Goal: Communication & Community: Ask a question

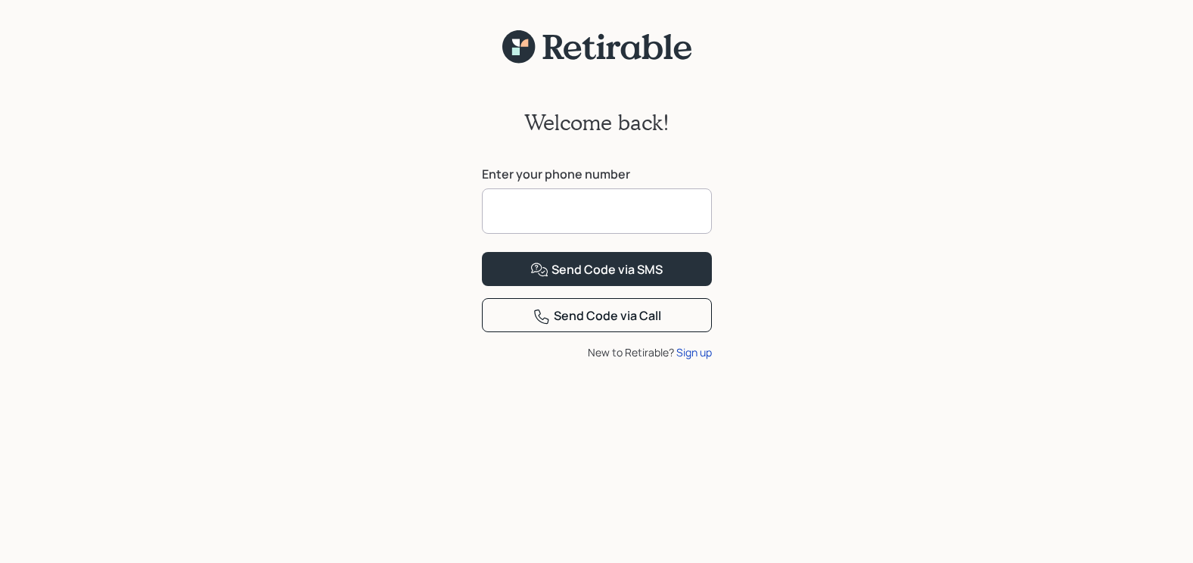
click at [617, 213] on input at bounding box center [597, 210] width 230 height 45
type input "**********"
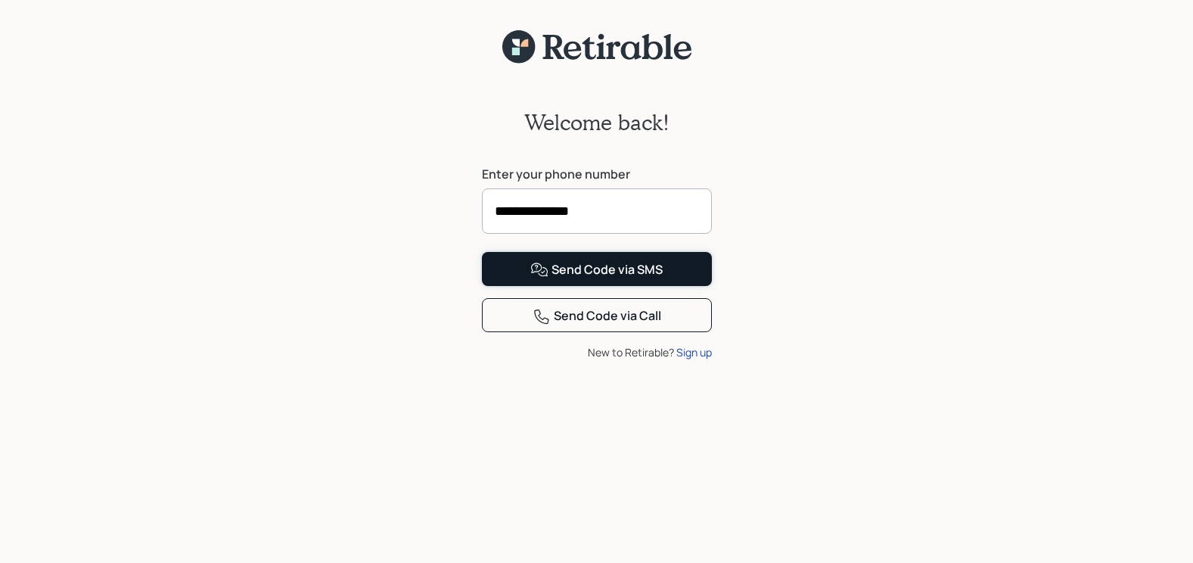
click at [562, 279] on div "Send Code via SMS" at bounding box center [596, 270] width 132 height 18
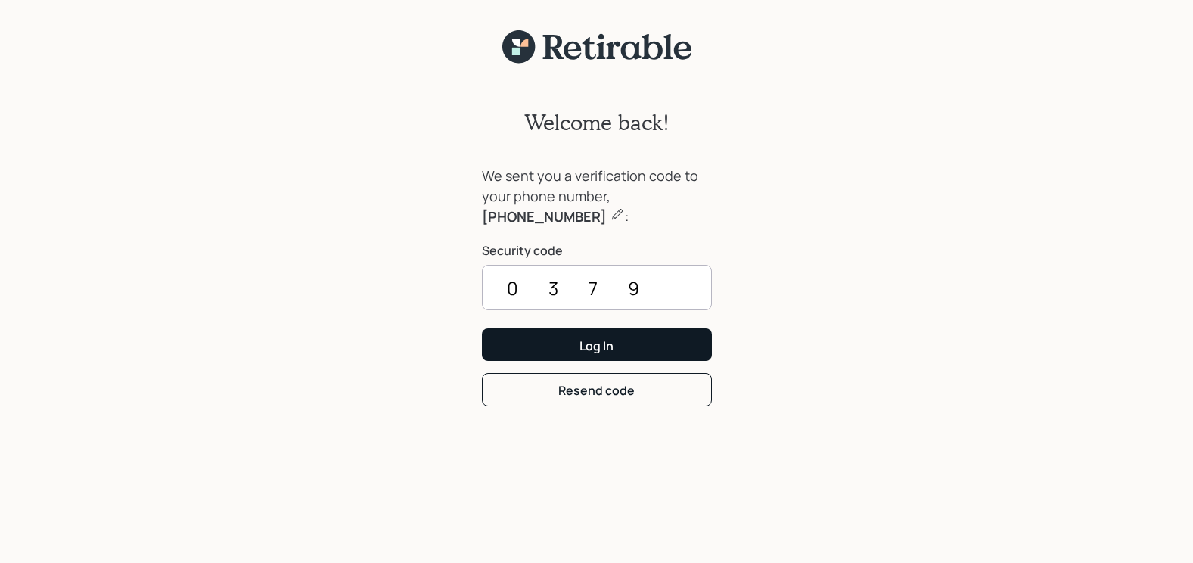
type input "0379"
click at [627, 348] on button "Log In" at bounding box center [597, 344] width 230 height 33
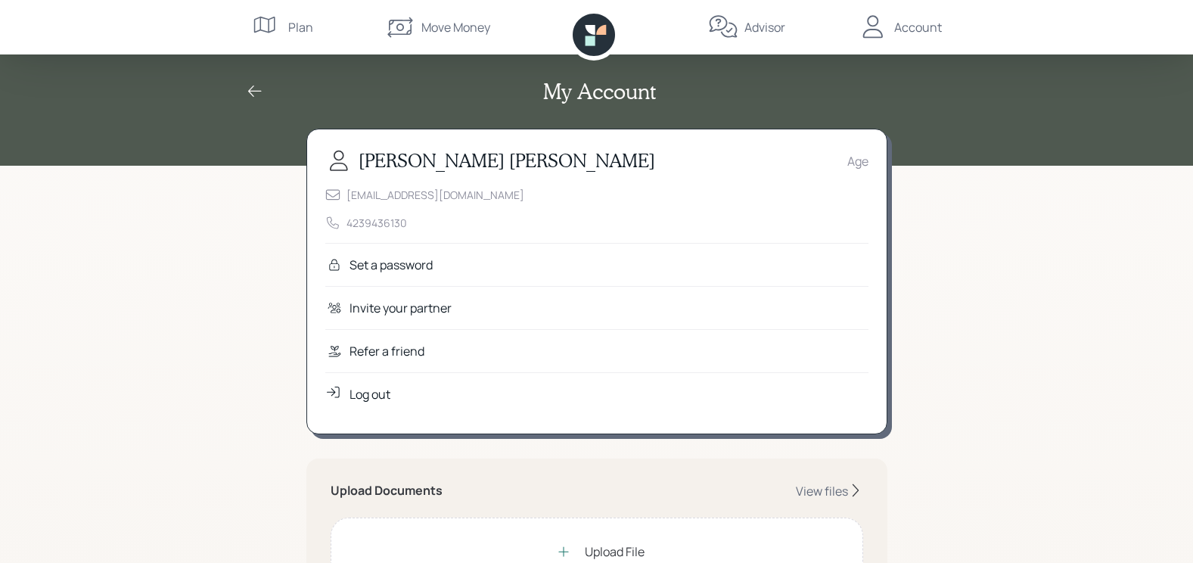
click at [500, 269] on div "Set a password" at bounding box center [596, 264] width 543 height 43
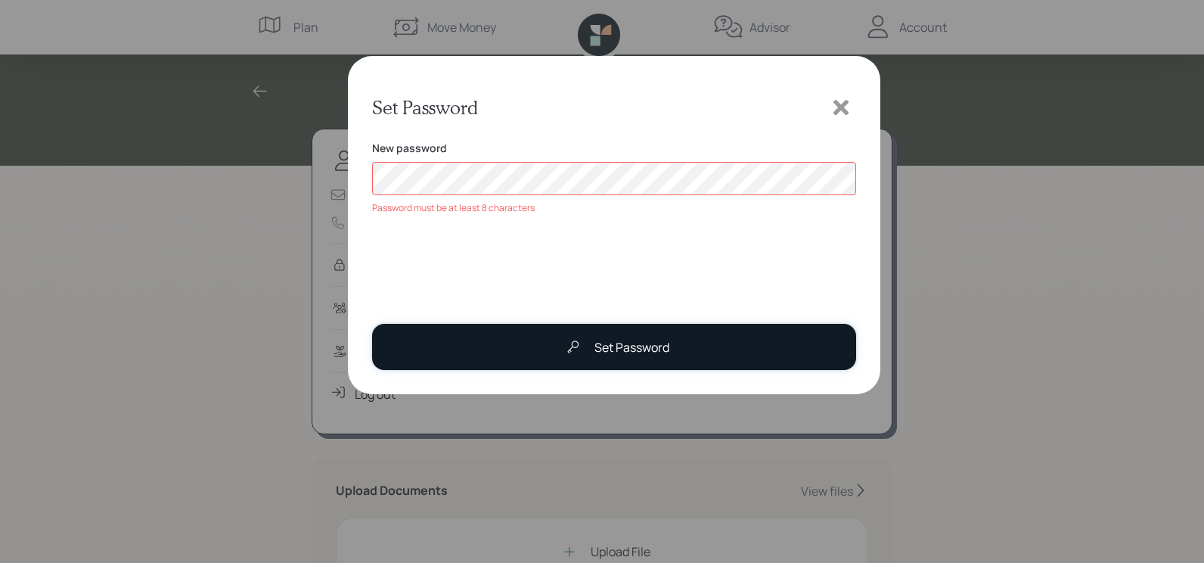
click at [689, 350] on button "Set Password" at bounding box center [614, 347] width 484 height 46
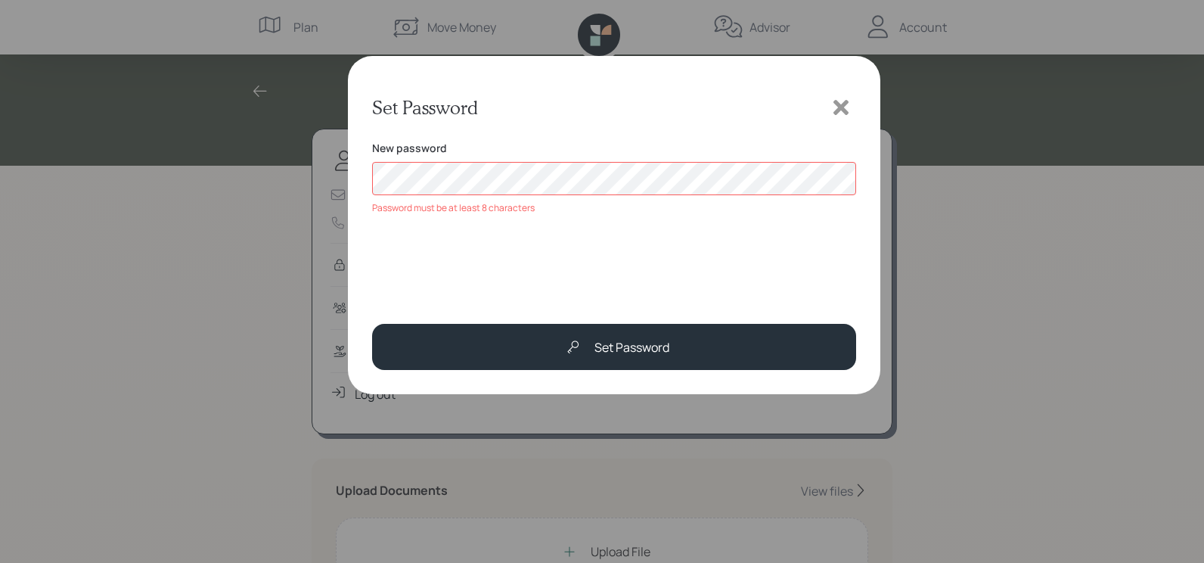
click at [314, 170] on div "Set Password New password Password must be at least 8 characters Set Password" at bounding box center [602, 281] width 1204 height 563
click at [357, 250] on div "Set Password New password Password must include at least one letter Set Password" at bounding box center [614, 224] width 533 height 337
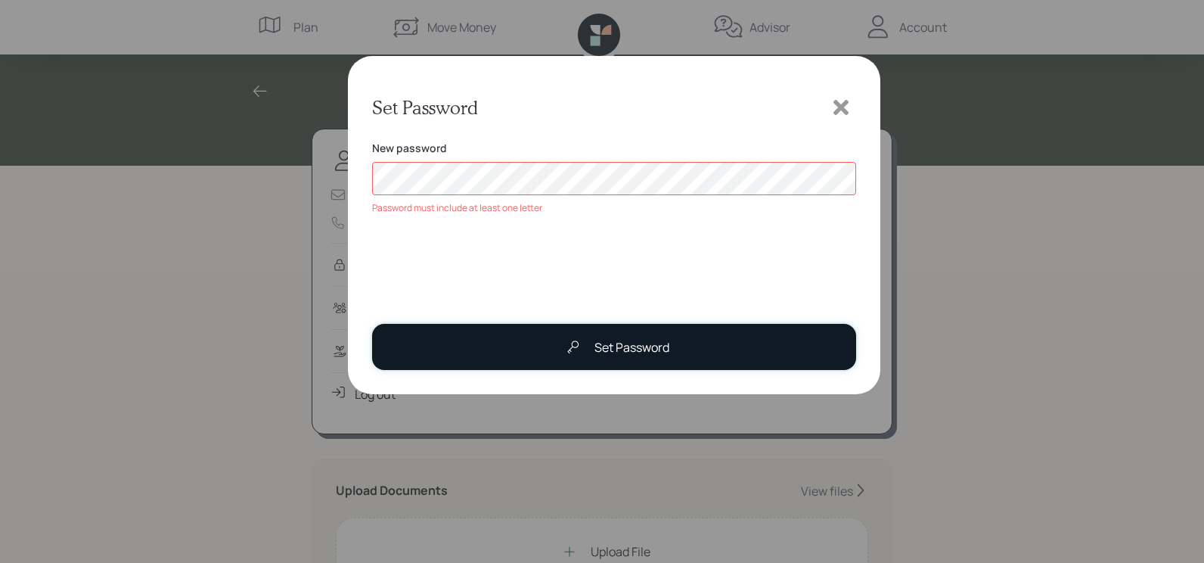
click at [504, 340] on button "Set Password" at bounding box center [614, 347] width 484 height 46
click at [657, 349] on div "Set Password" at bounding box center [632, 347] width 75 height 18
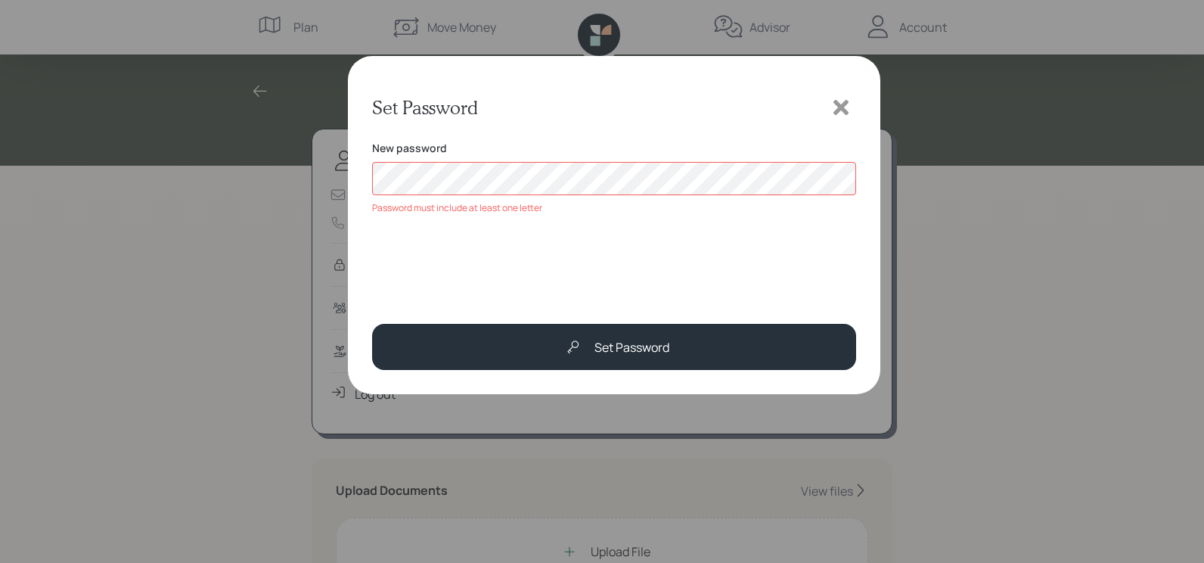
click at [844, 101] on icon at bounding box center [841, 107] width 23 height 23
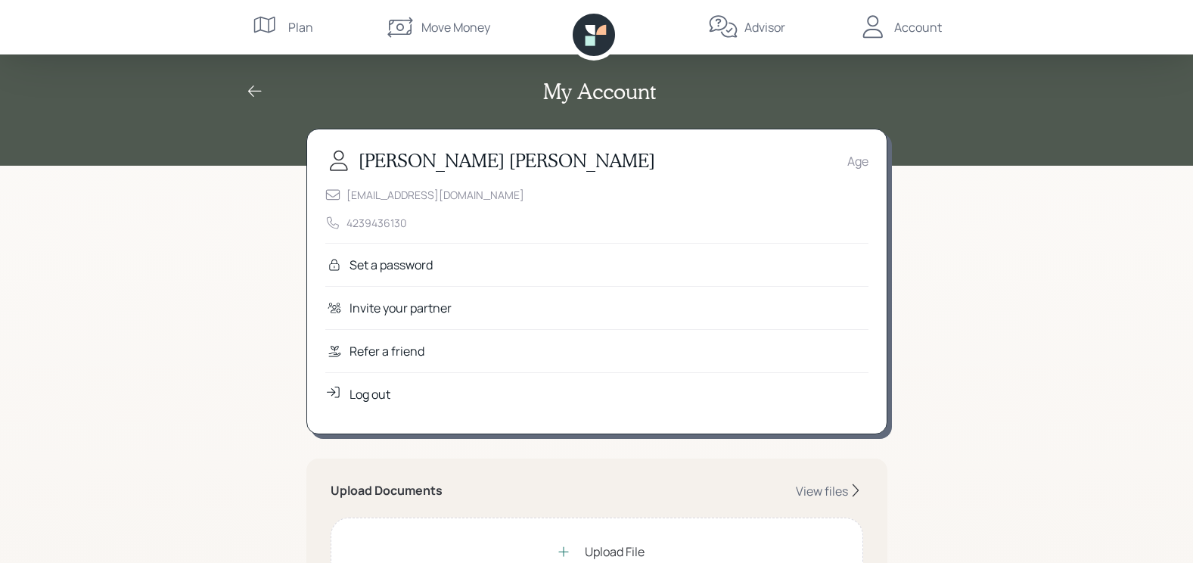
click at [408, 259] on div "Set a password" at bounding box center [391, 265] width 83 height 18
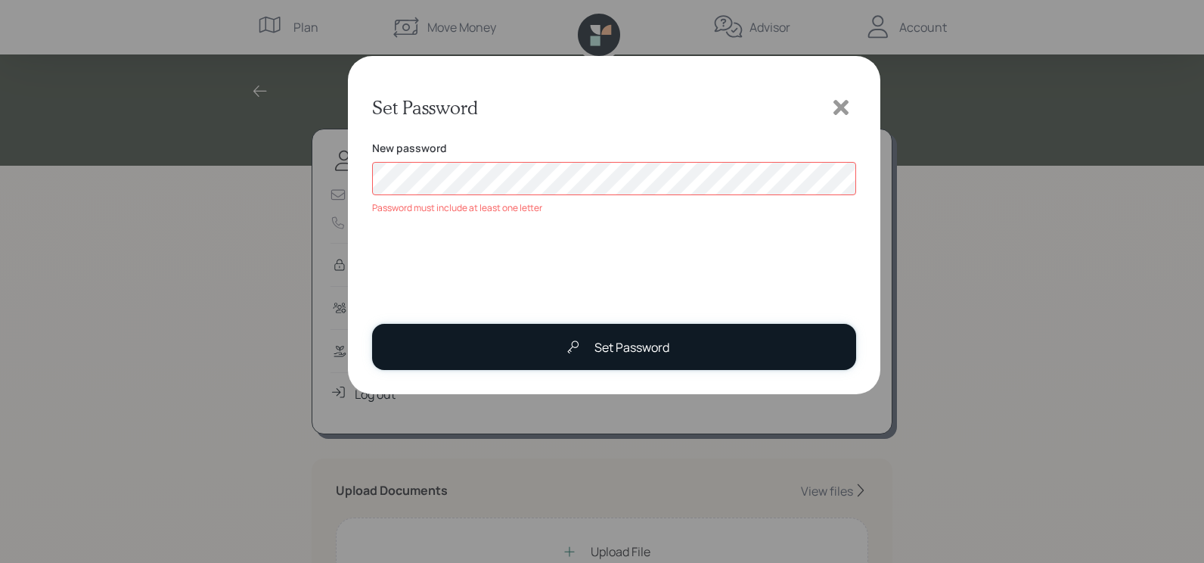
click at [636, 343] on div "Set Password" at bounding box center [632, 347] width 75 height 18
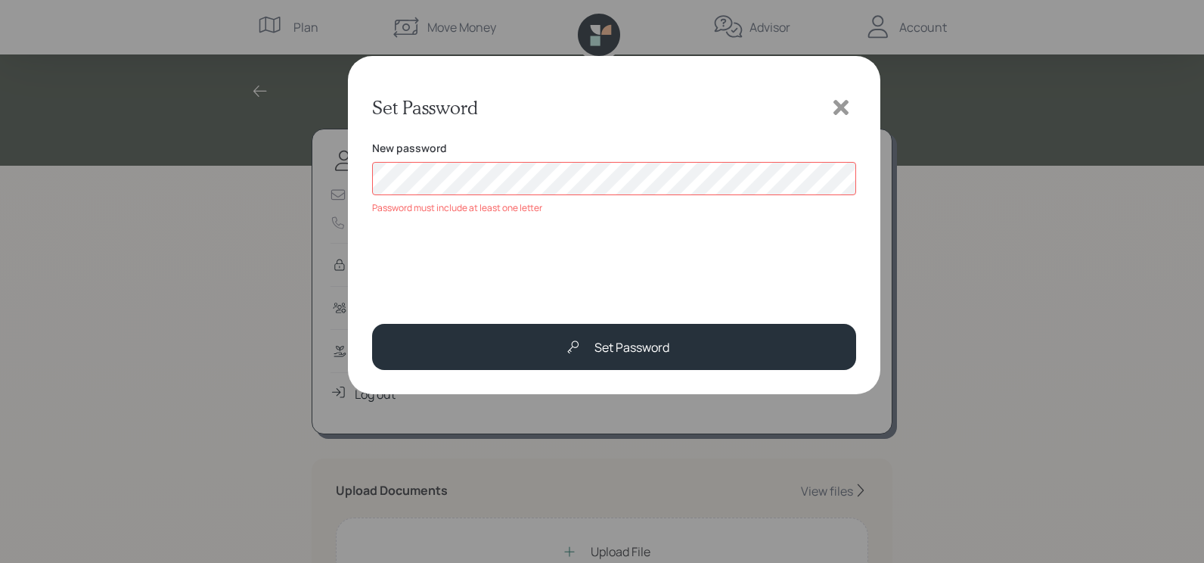
click at [837, 110] on icon at bounding box center [841, 107] width 15 height 15
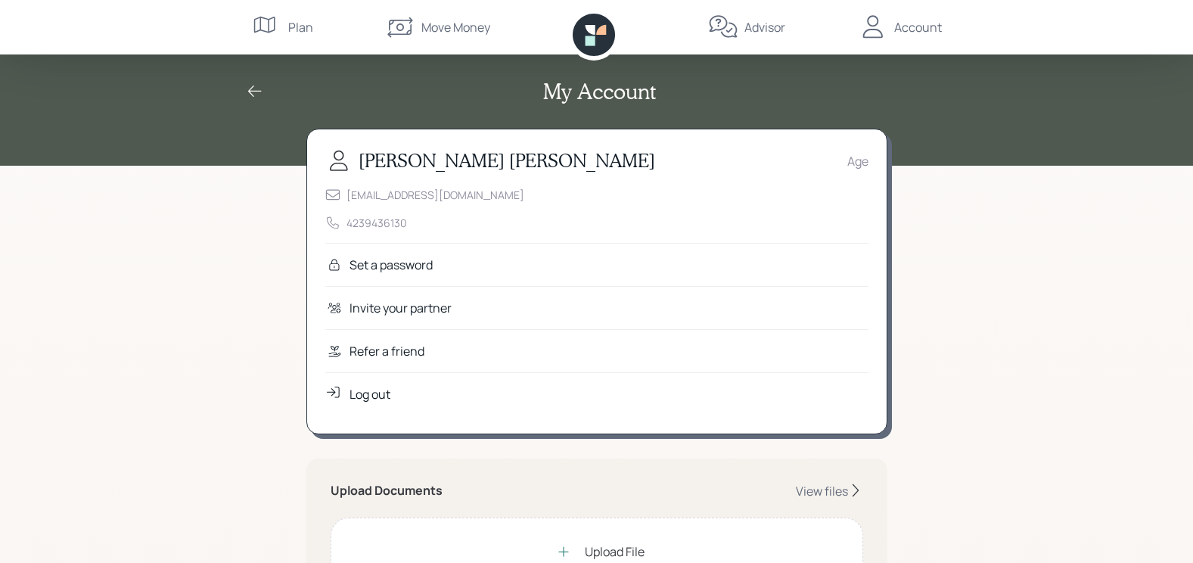
click at [450, 263] on div "Set a password" at bounding box center [596, 264] width 543 height 43
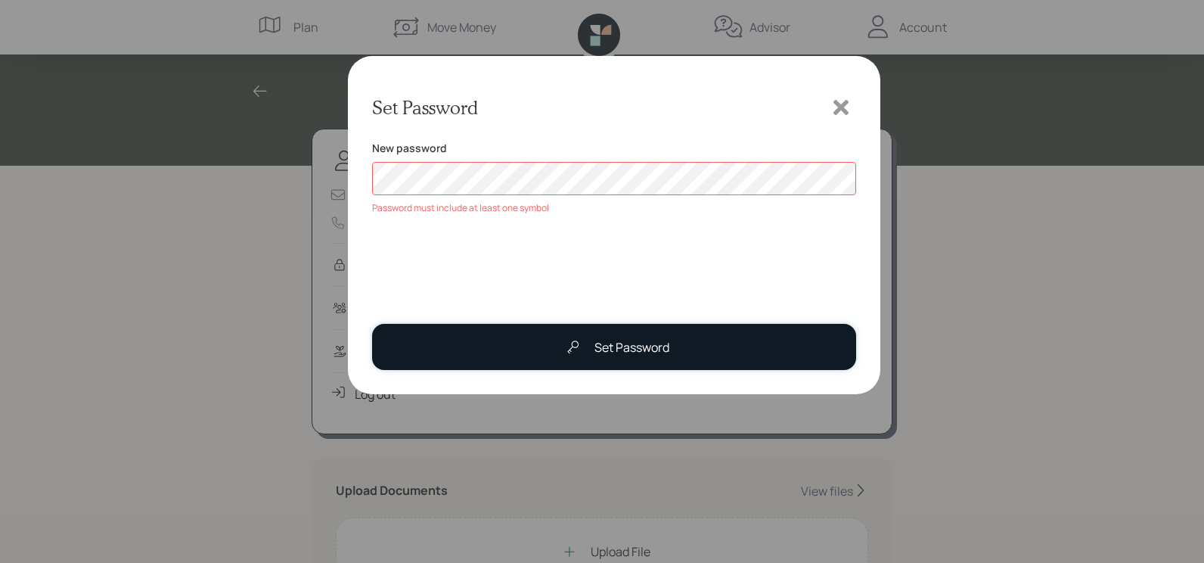
click at [655, 343] on div "Set Password" at bounding box center [632, 347] width 75 height 18
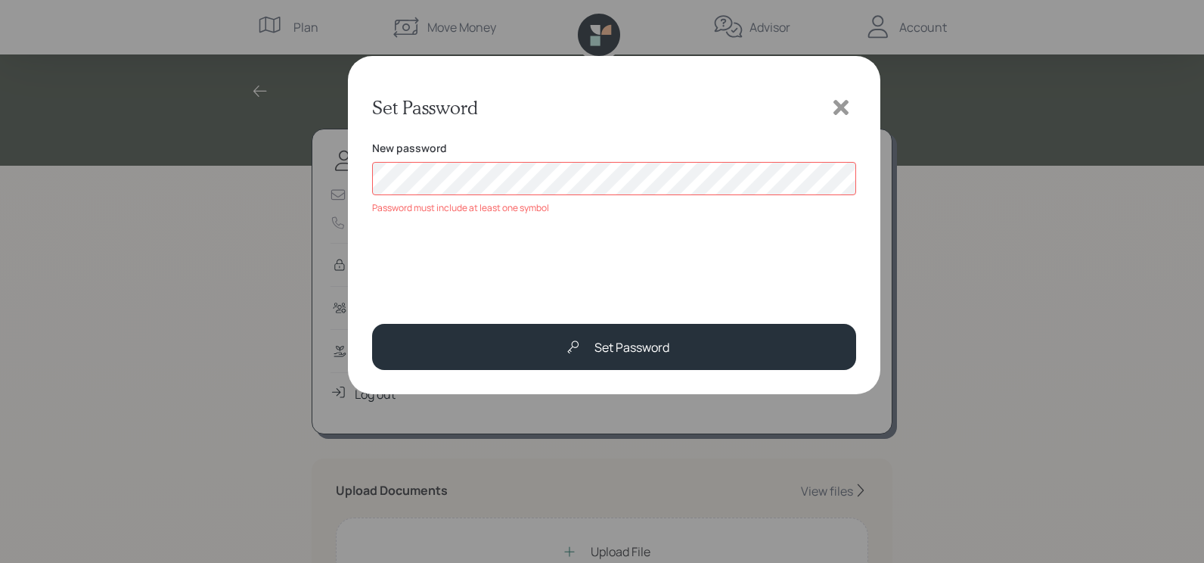
click at [837, 98] on icon at bounding box center [841, 107] width 23 height 23
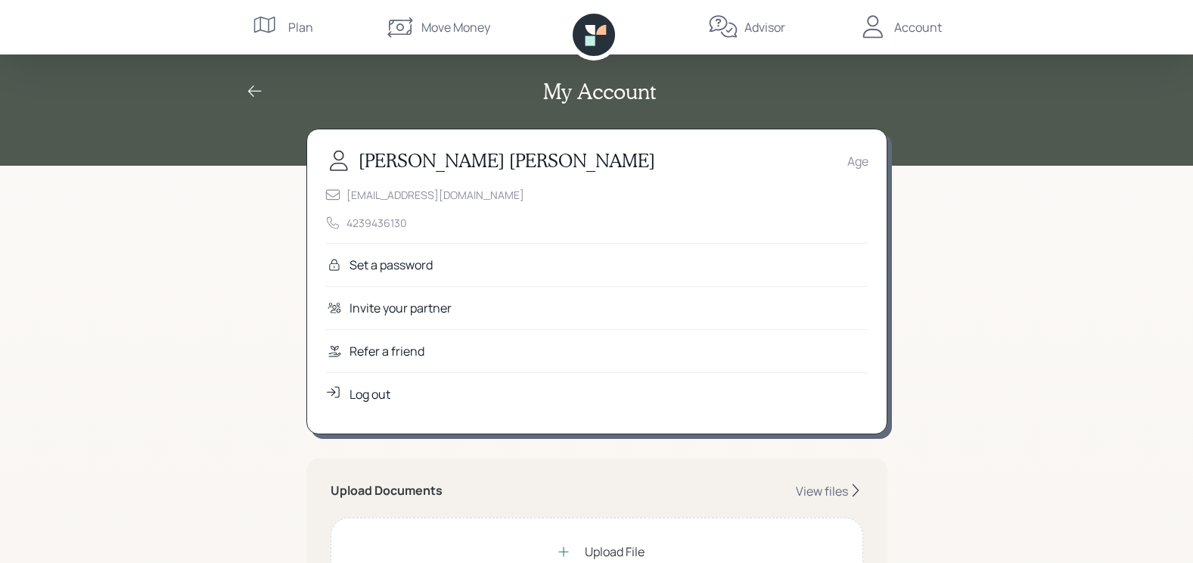
click at [419, 266] on div "Set a password" at bounding box center [391, 265] width 83 height 18
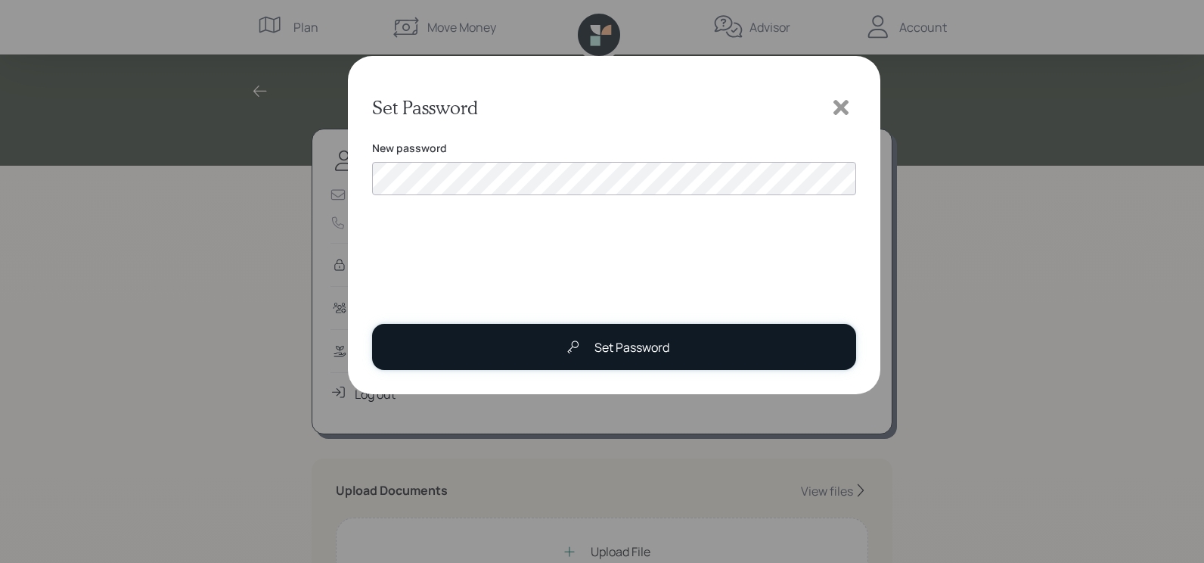
click at [614, 359] on div "Set Password" at bounding box center [613, 347] width 111 height 30
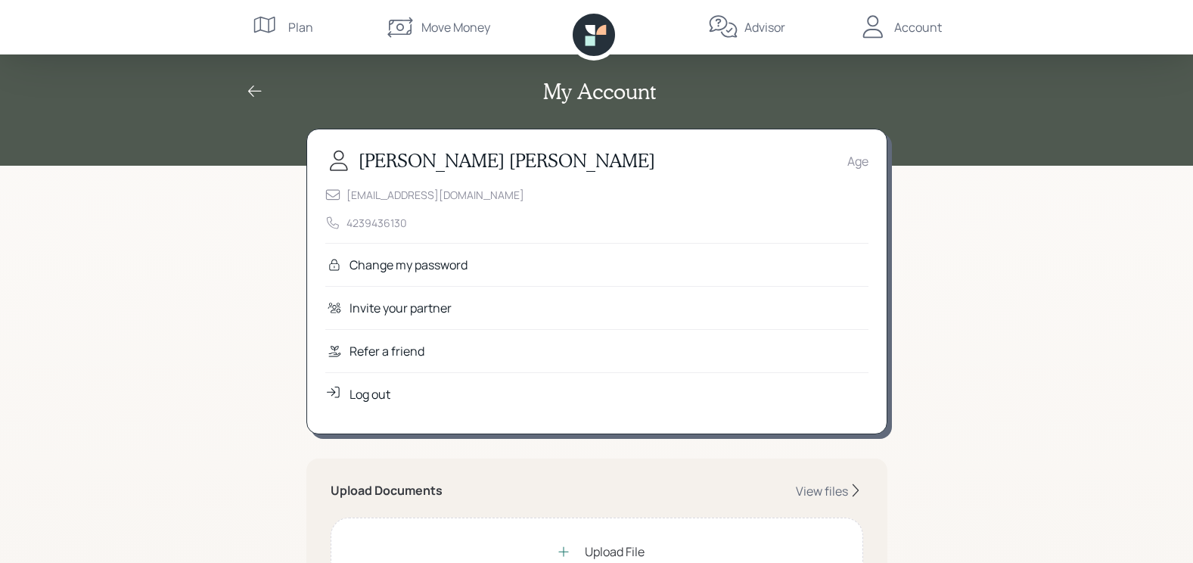
click at [854, 163] on div "Age" at bounding box center [857, 161] width 21 height 18
drag, startPoint x: 875, startPoint y: 156, endPoint x: 843, endPoint y: 158, distance: 32.6
click at [843, 158] on div "[PERSON_NAME] Age [EMAIL_ADDRESS][DOMAIN_NAME] 4239436130 Change my password In…" at bounding box center [596, 282] width 581 height 306
drag, startPoint x: 843, startPoint y: 158, endPoint x: 864, endPoint y: 247, distance: 91.8
click at [864, 247] on div "Change my password" at bounding box center [596, 264] width 543 height 43
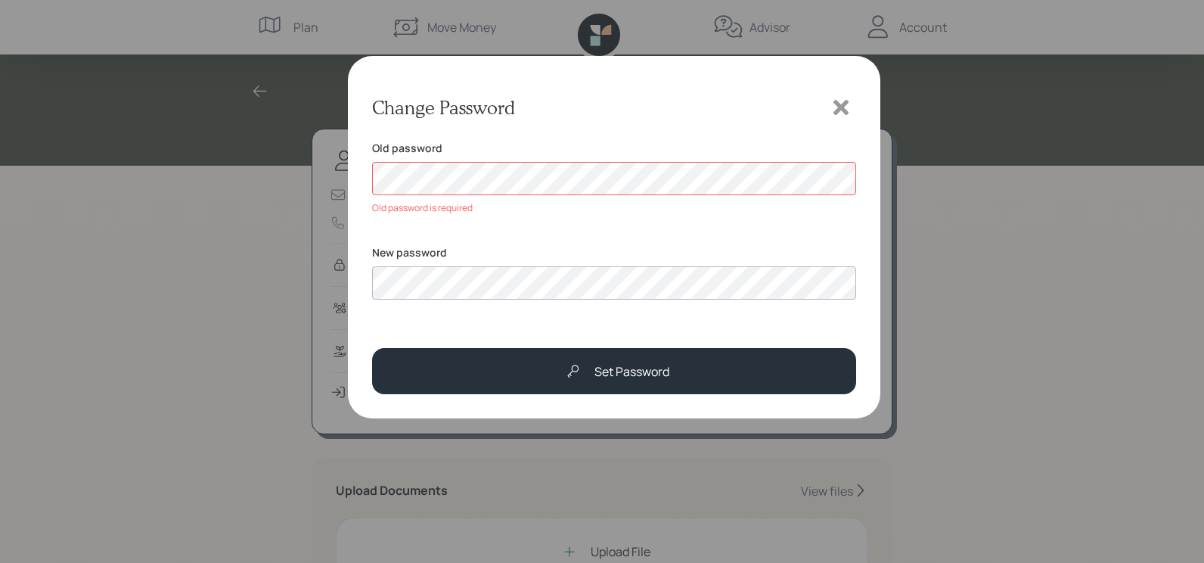
click at [841, 109] on icon at bounding box center [841, 107] width 15 height 15
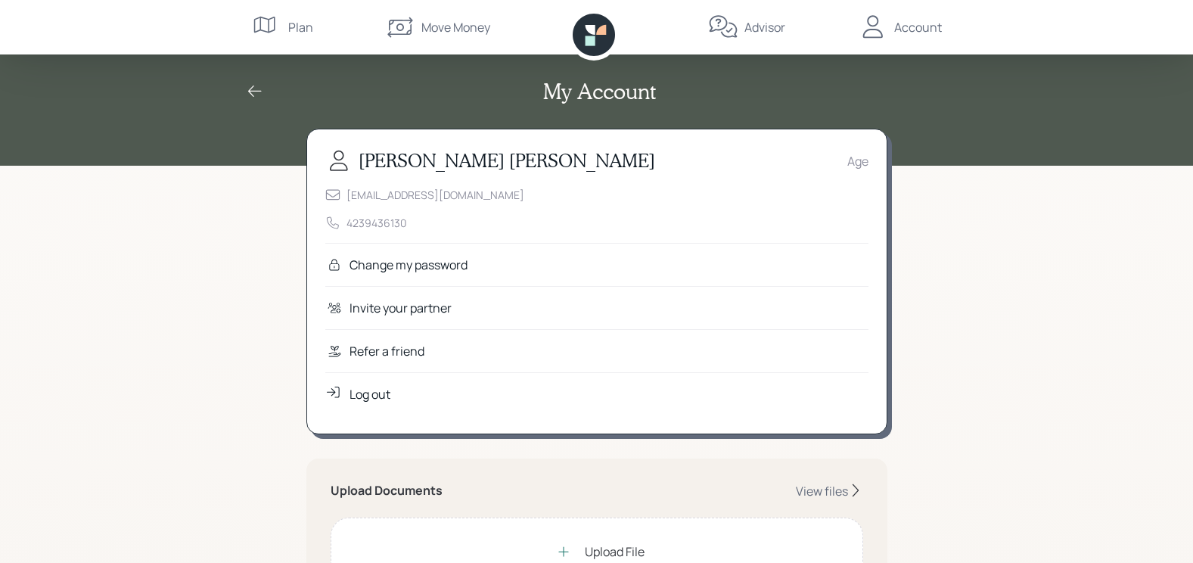
click at [541, 494] on div "Upload Documents View files" at bounding box center [597, 491] width 533 height 17
click at [346, 397] on div "Log out" at bounding box center [596, 393] width 543 height 43
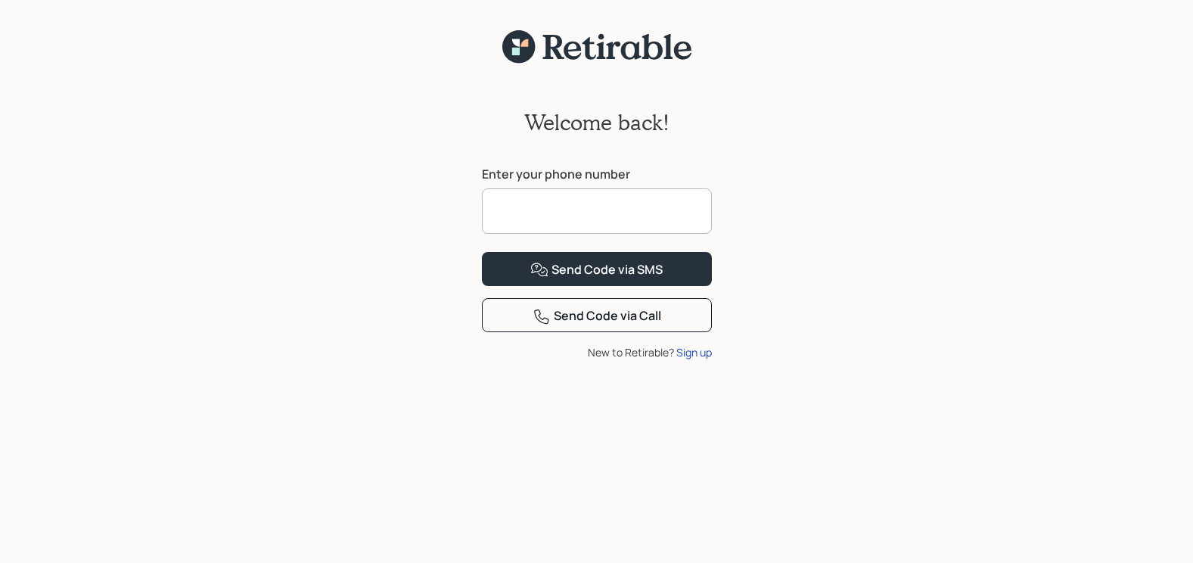
click at [568, 213] on input at bounding box center [597, 210] width 230 height 45
type input "**********"
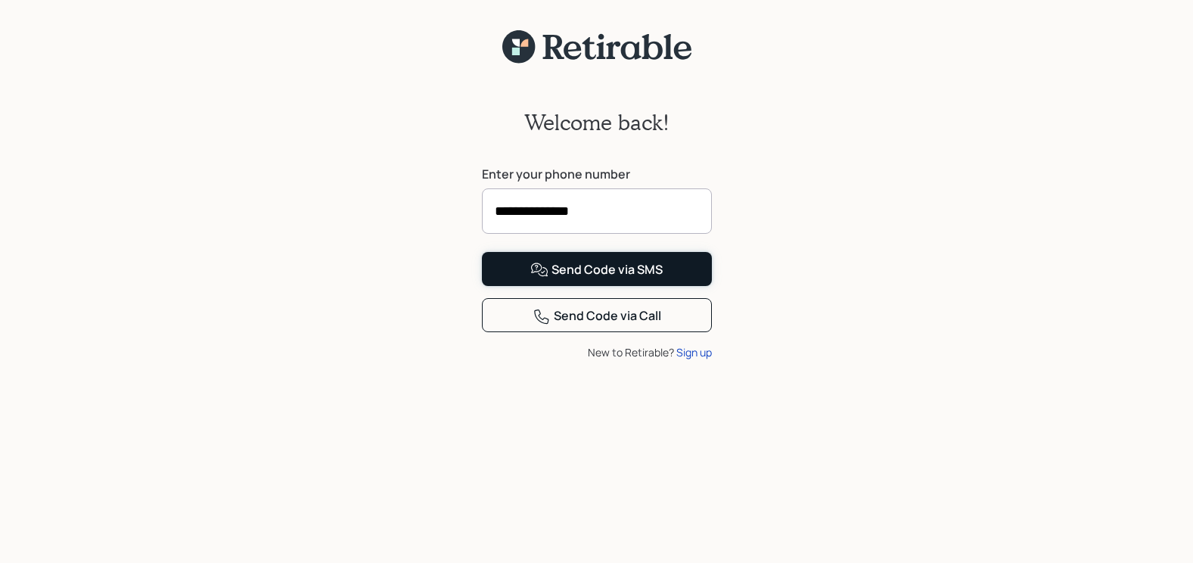
click at [650, 279] on div "Send Code via SMS" at bounding box center [596, 270] width 132 height 18
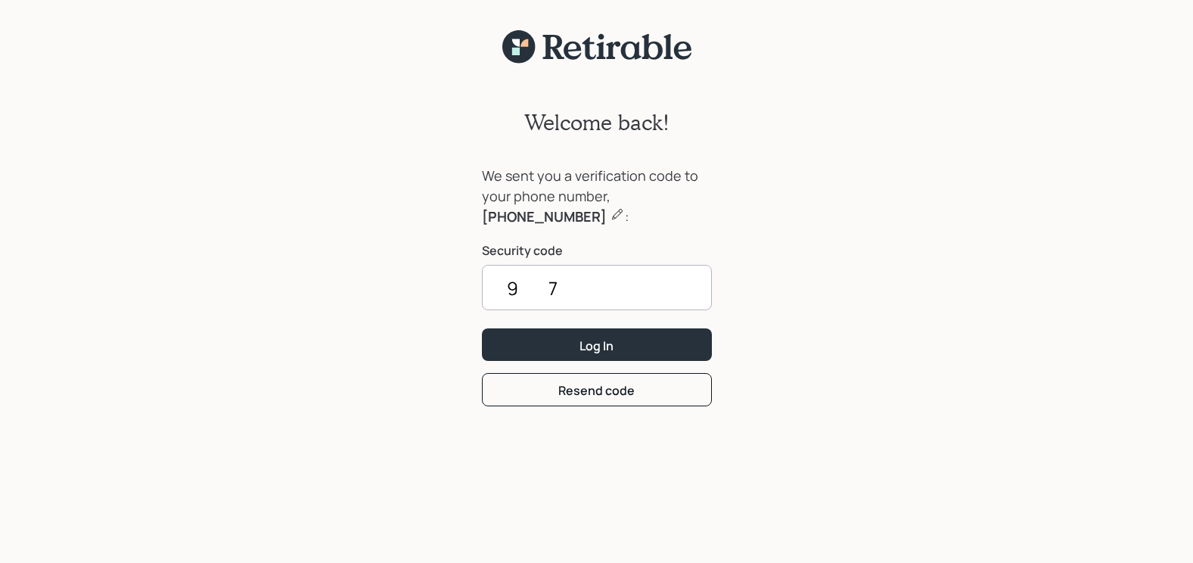
type input "9"
type input "3739"
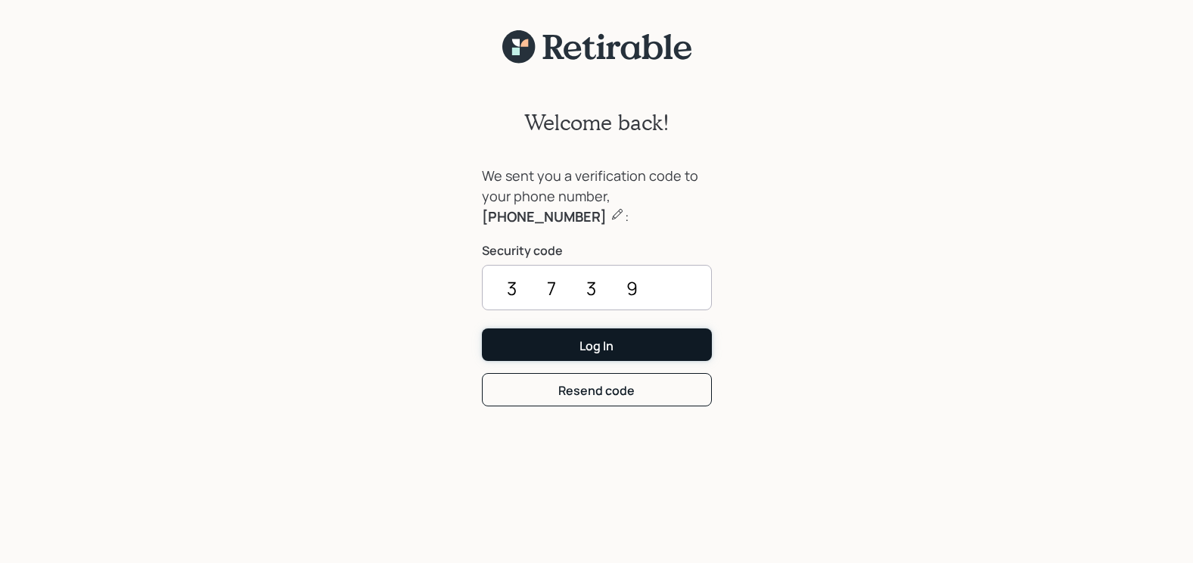
click at [594, 344] on div "Log In" at bounding box center [597, 345] width 34 height 17
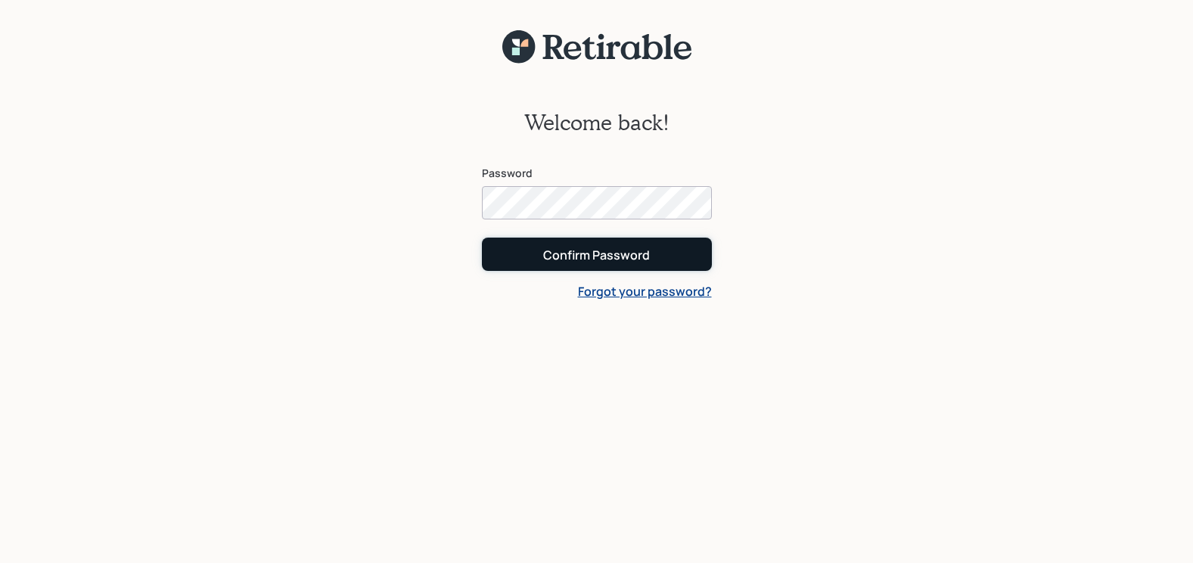
click at [581, 263] on div "Confirm Password" at bounding box center [596, 255] width 107 height 17
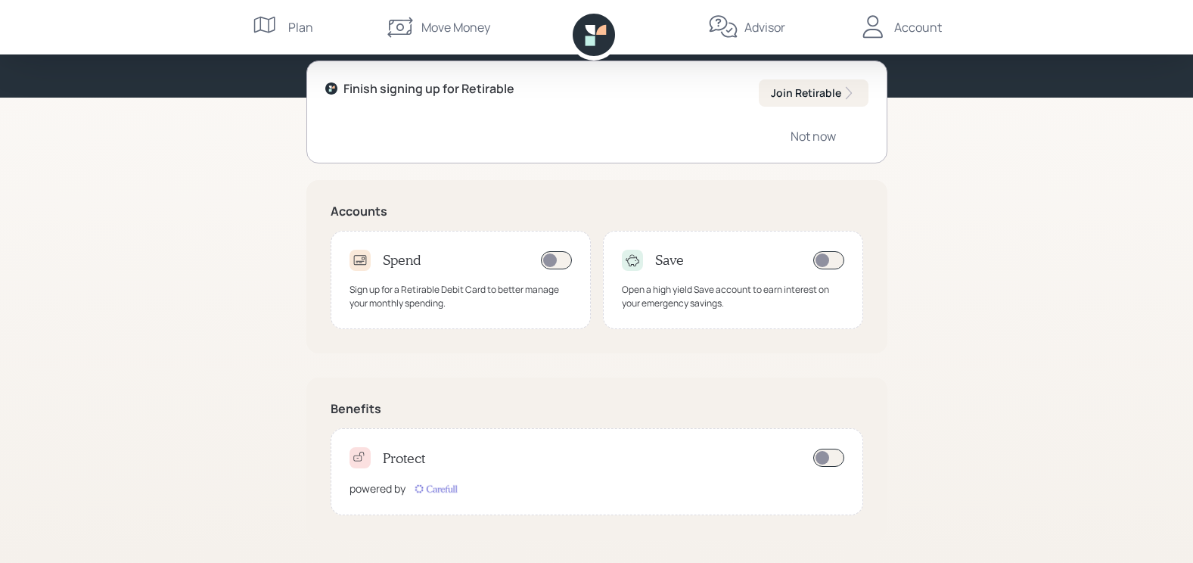
scroll to position [82, 0]
click at [834, 457] on span at bounding box center [828, 457] width 31 height 18
click at [926, 28] on div "Account" at bounding box center [918, 27] width 48 height 18
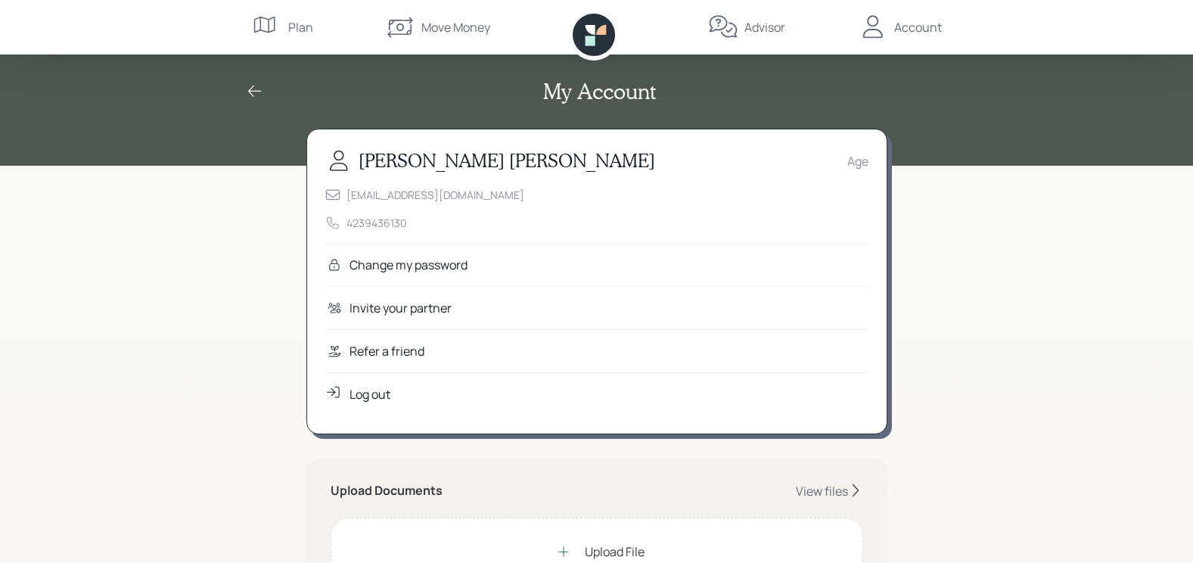
click at [756, 22] on div "Advisor" at bounding box center [764, 27] width 41 height 18
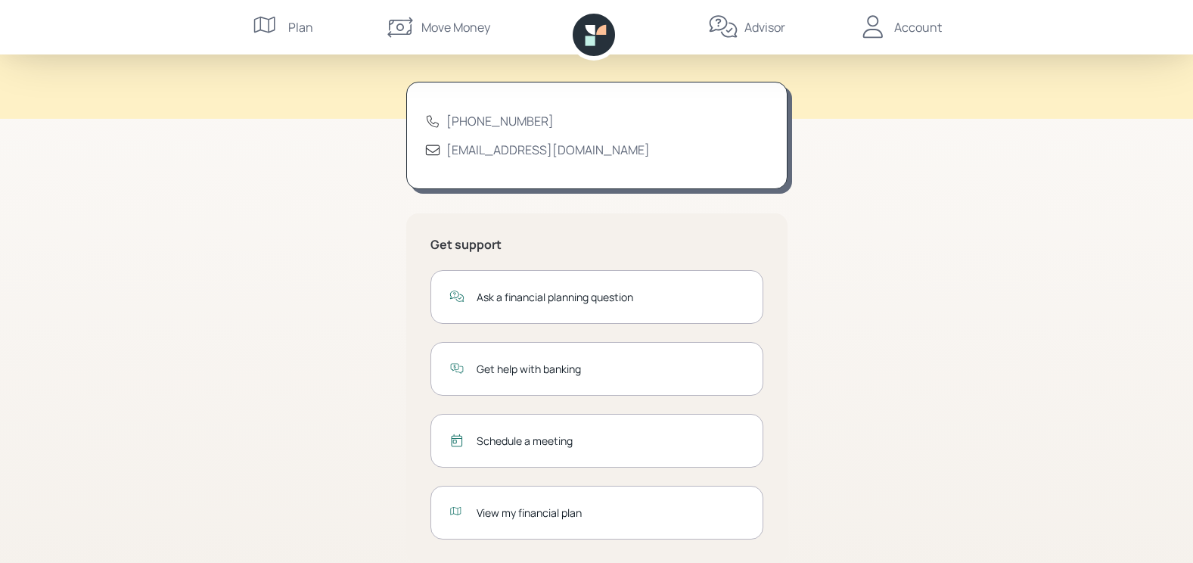
scroll to position [72, 0]
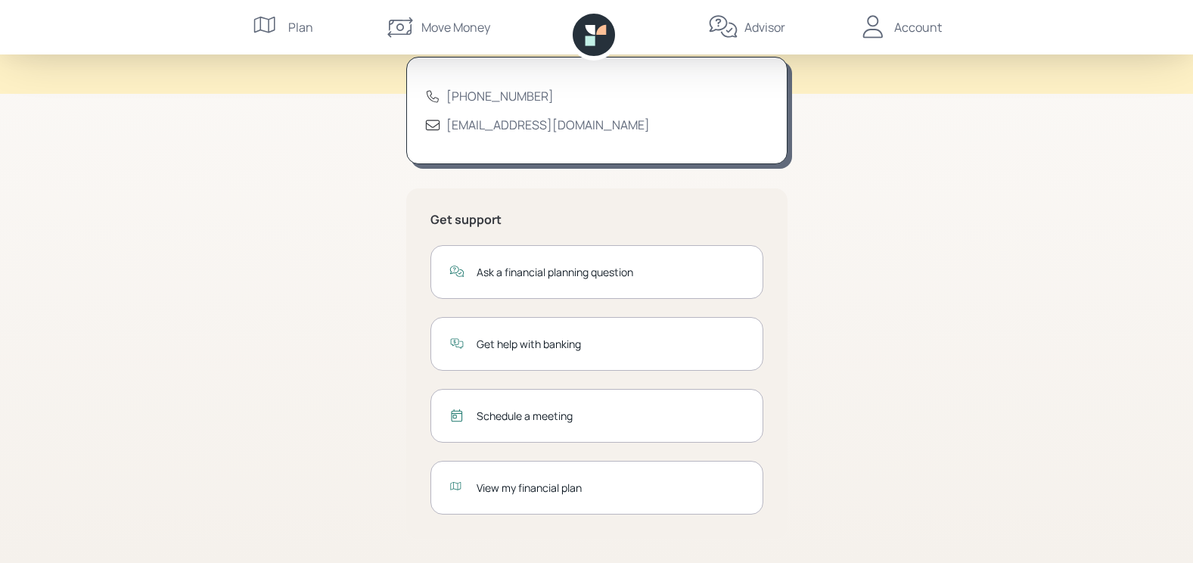
click at [291, 26] on div "Plan" at bounding box center [300, 27] width 25 height 18
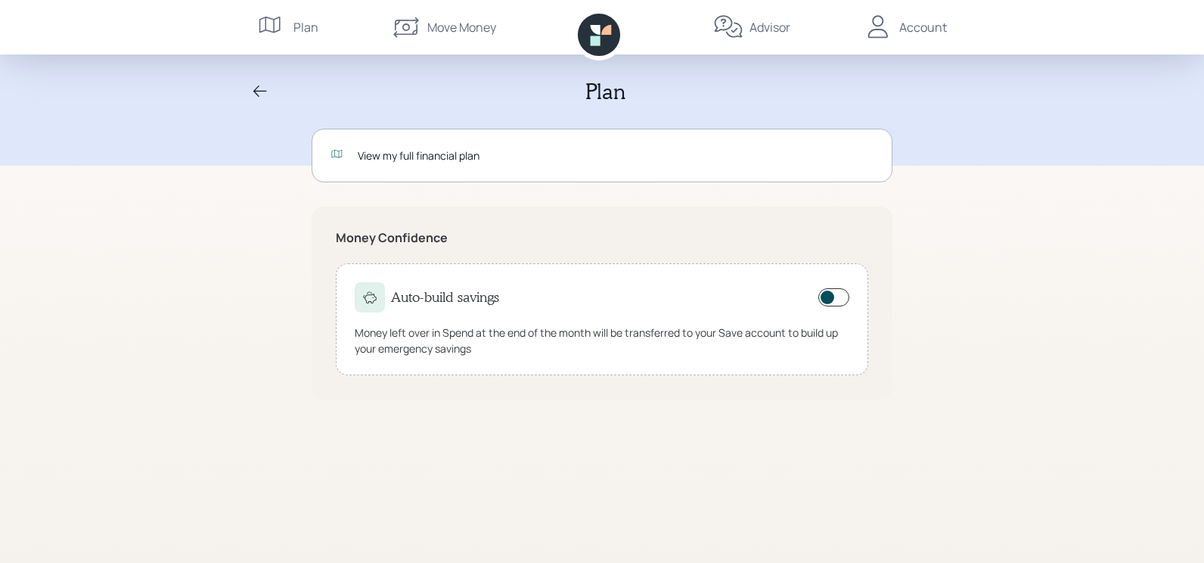
click at [764, 23] on div "Advisor" at bounding box center [770, 27] width 41 height 18
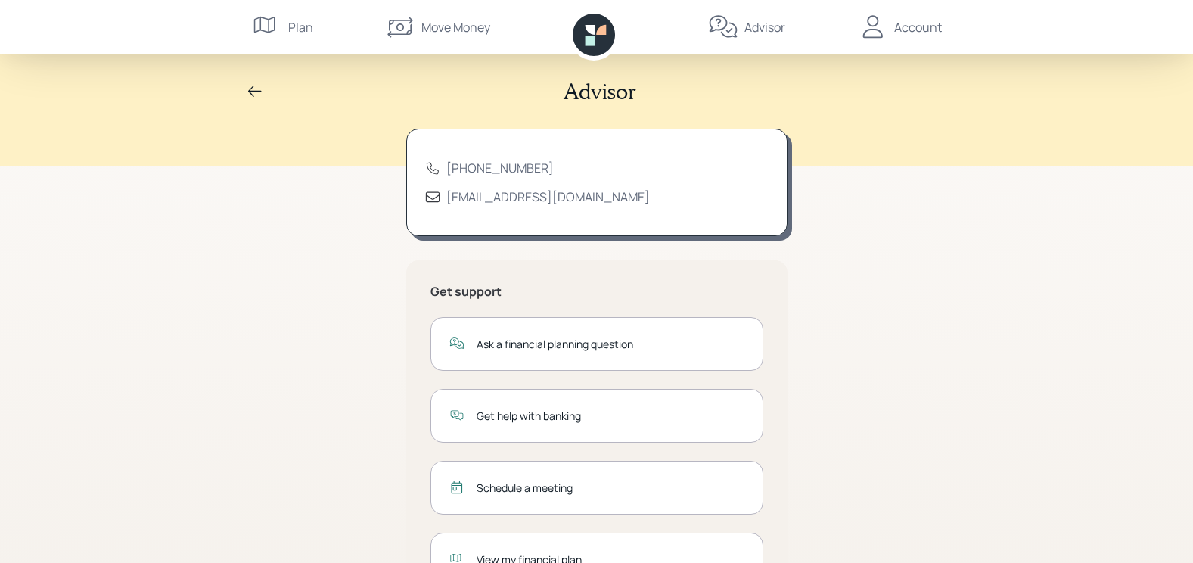
click at [521, 345] on div "Ask a financial planning question" at bounding box center [611, 344] width 268 height 16
click at [568, 345] on div "Ask a financial planning question" at bounding box center [611, 344] width 268 height 16
click at [502, 198] on div "advisor@retirable.com" at bounding box center [548, 196] width 204 height 17
click at [502, 197] on div "advisor@retirable.com" at bounding box center [548, 196] width 204 height 17
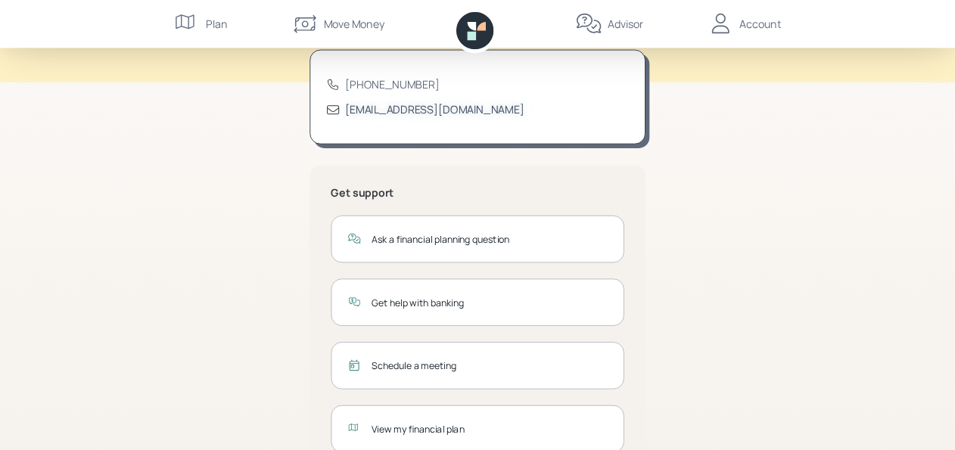
scroll to position [72, 0]
